Goal: Transaction & Acquisition: Purchase product/service

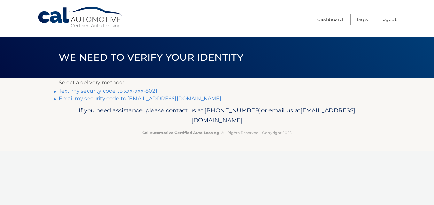
click at [147, 97] on link "Email my security code to c******@verizon.net" at bounding box center [140, 98] width 163 height 6
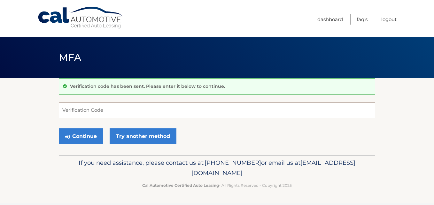
click at [86, 103] on input "Verification Code" at bounding box center [217, 110] width 316 height 16
type input "217304"
click at [59, 128] on button "Continue" at bounding box center [81, 136] width 44 height 16
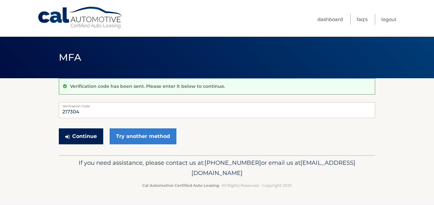
click at [75, 140] on button "Continue" at bounding box center [81, 136] width 44 height 16
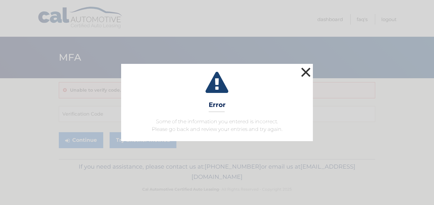
click at [308, 72] on button "×" at bounding box center [305, 72] width 13 height 13
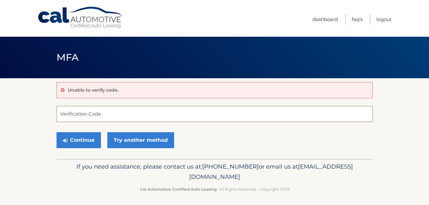
click at [114, 115] on input "Verification Code" at bounding box center [215, 114] width 316 height 16
type input "217304"
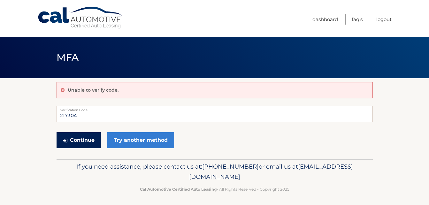
click at [88, 140] on button "Continue" at bounding box center [79, 140] width 44 height 16
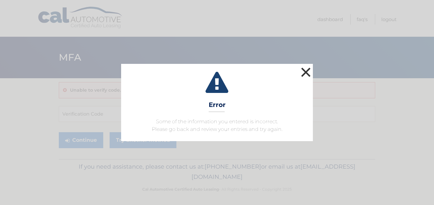
click at [306, 74] on button "×" at bounding box center [305, 72] width 13 height 13
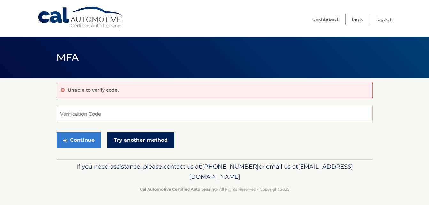
click at [149, 145] on link "Try another method" at bounding box center [140, 140] width 67 height 16
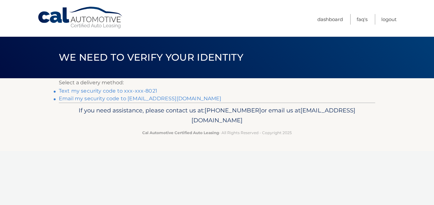
click at [147, 91] on link "Text my security code to xxx-xxx-8021" at bounding box center [108, 91] width 98 height 6
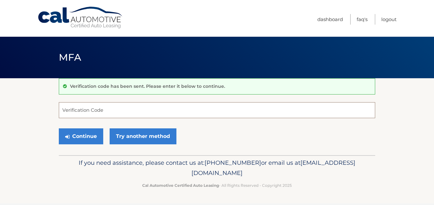
click at [125, 111] on input "Verification Code" at bounding box center [217, 110] width 316 height 16
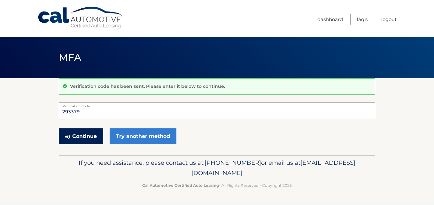
type input "293379"
click at [82, 136] on button "Continue" at bounding box center [81, 136] width 44 height 16
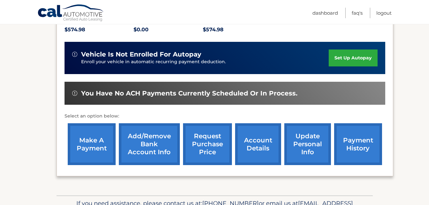
scroll to position [142, 0]
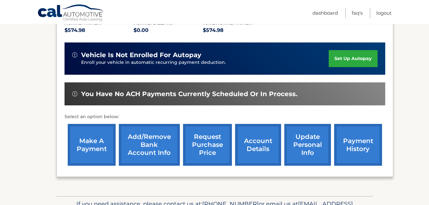
click at [92, 143] on link "make a payment" at bounding box center [92, 145] width 48 height 42
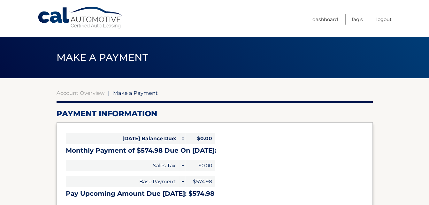
select select "ZWFhYTQyNzEtODU3ZS00MzkwLTkzN2MtNzY5MmQ4YjVlYTJl"
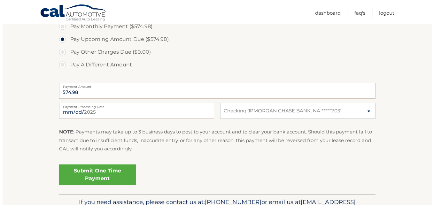
scroll to position [230, 0]
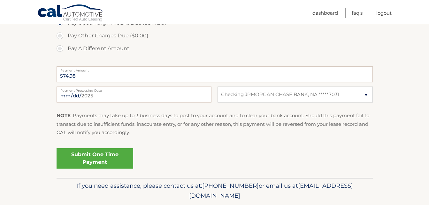
click at [110, 159] on link "Submit One Time Payment" at bounding box center [95, 158] width 77 height 20
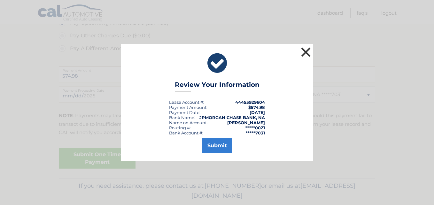
click at [308, 50] on button "×" at bounding box center [305, 52] width 13 height 13
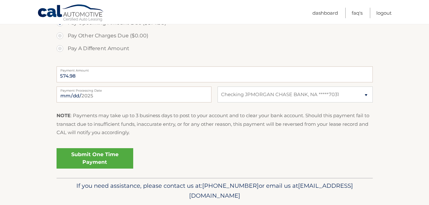
click at [98, 160] on link "Submit One Time Payment" at bounding box center [95, 158] width 77 height 20
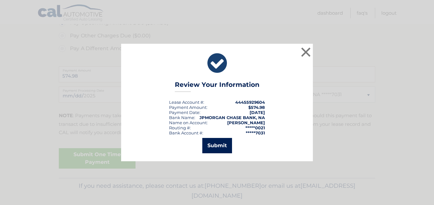
click at [219, 146] on button "Submit" at bounding box center [217, 145] width 30 height 15
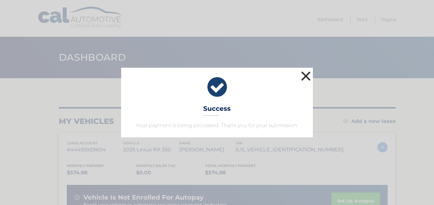
click at [306, 78] on button "×" at bounding box center [305, 76] width 13 height 13
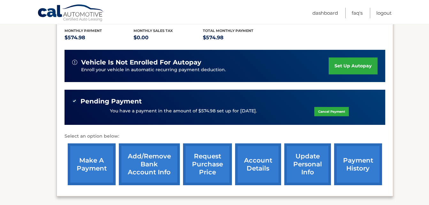
scroll to position [137, 0]
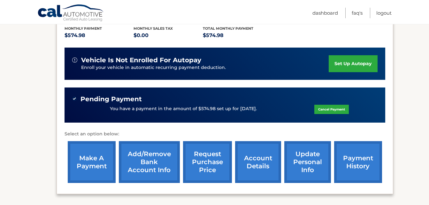
click at [354, 63] on link "set up autopay" at bounding box center [353, 63] width 49 height 17
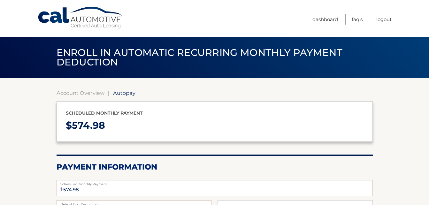
select select "ZWFhYTQyNzEtODU3ZS00MzkwLTkzN2MtNzY5MmQ4YjVlYTJl"
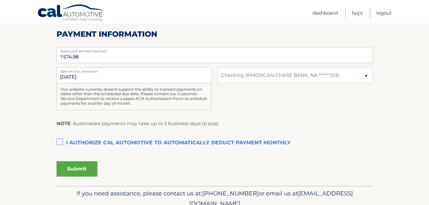
scroll to position [133, 0]
click at [382, 9] on link "Logout" at bounding box center [383, 13] width 15 height 11
